Goal: Task Accomplishment & Management: Use online tool/utility

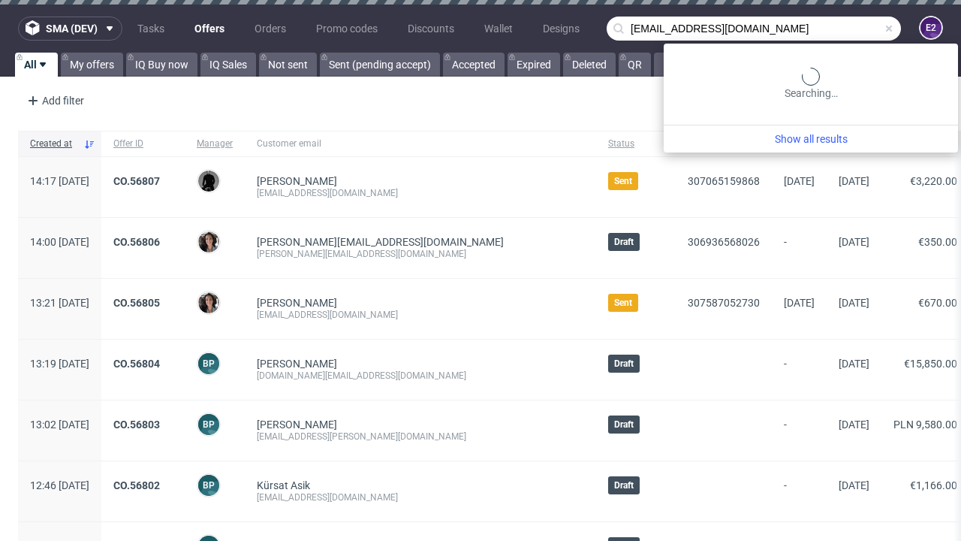
type input "[EMAIL_ADDRESS][DOMAIN_NAME]"
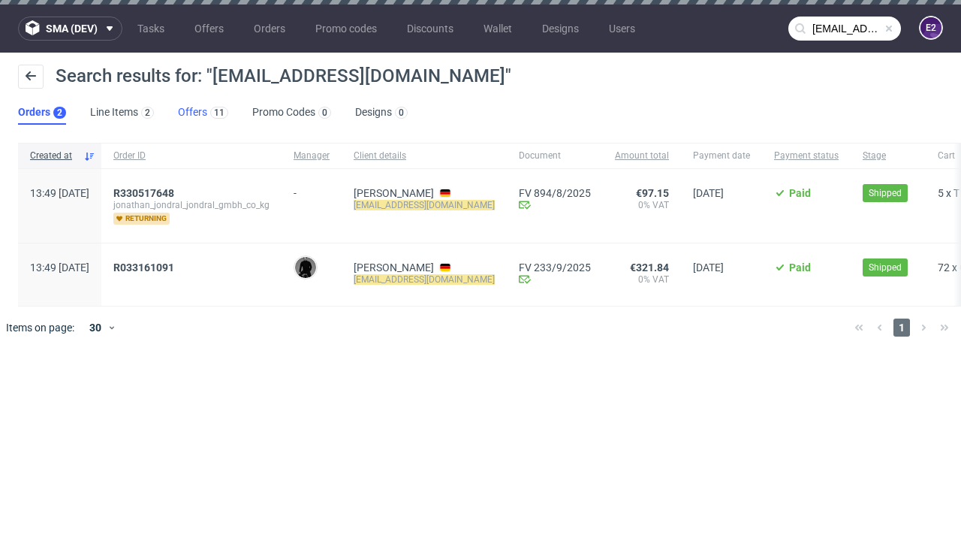
click at [203, 113] on link "Offers 11" at bounding box center [203, 113] width 50 height 24
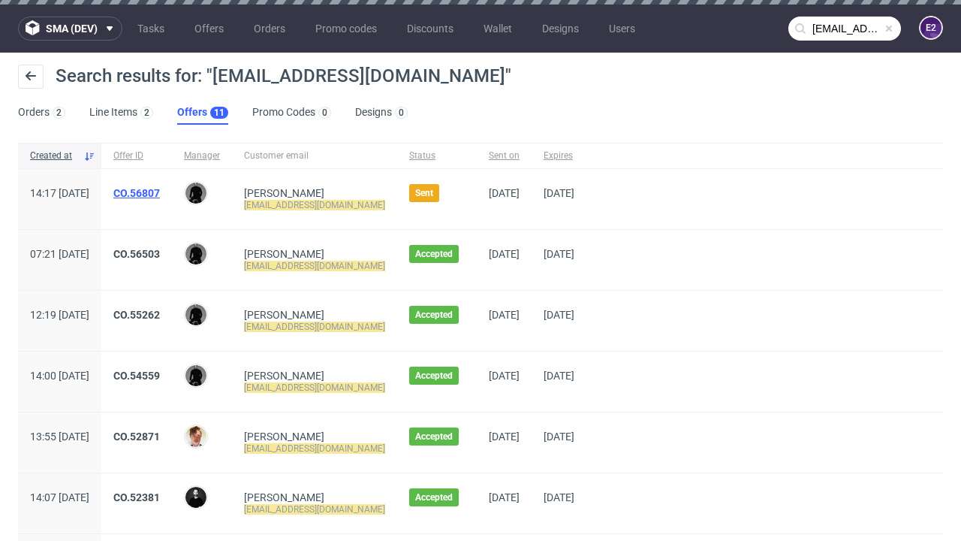
click at [160, 193] on link "CO.56807" at bounding box center [136, 193] width 47 height 12
